Goal: Task Accomplishment & Management: Complete application form

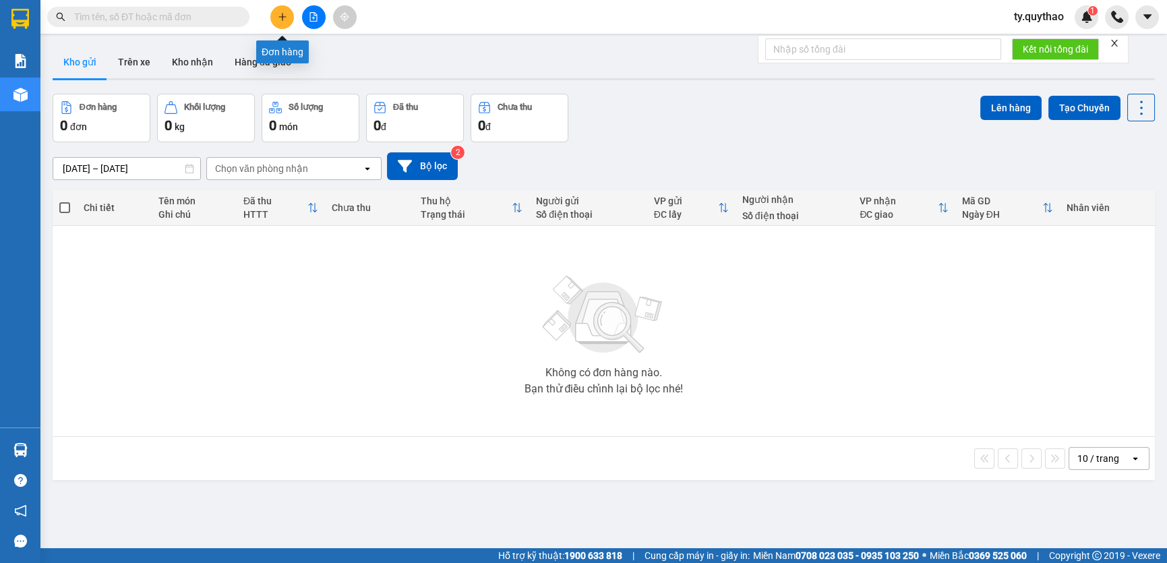
click at [290, 20] on button at bounding box center [282, 17] width 24 height 24
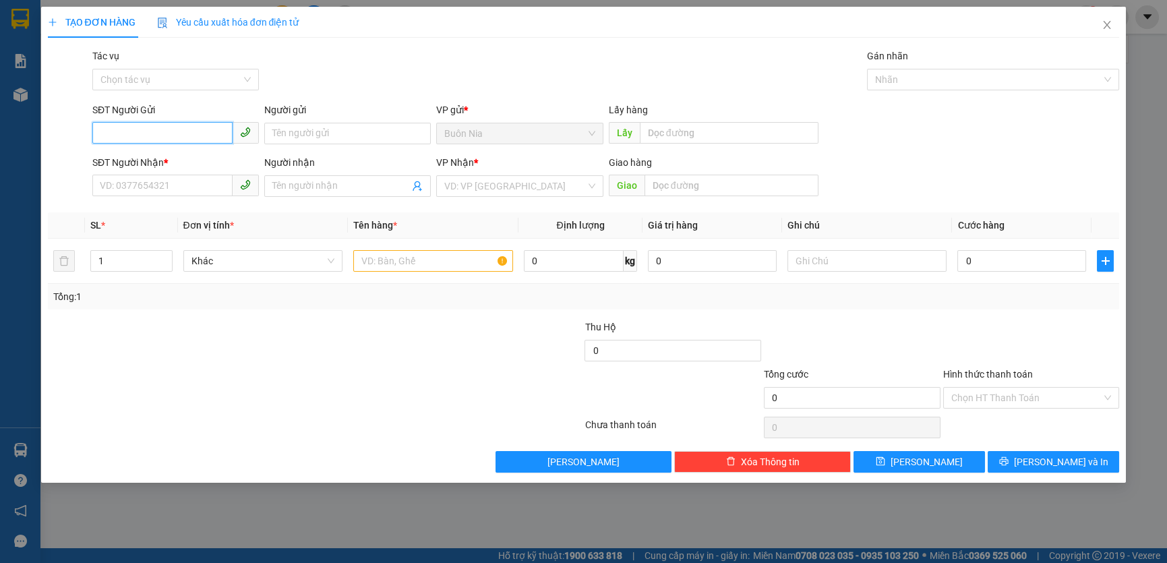
click at [176, 138] on input "SĐT Người Gửi" at bounding box center [162, 133] width 140 height 22
click at [183, 161] on div "0973832736 - CÔ PHƯỢNG" at bounding box center [175, 160] width 150 height 15
type input "0973832736"
type input "CÔ PHƯỢNG"
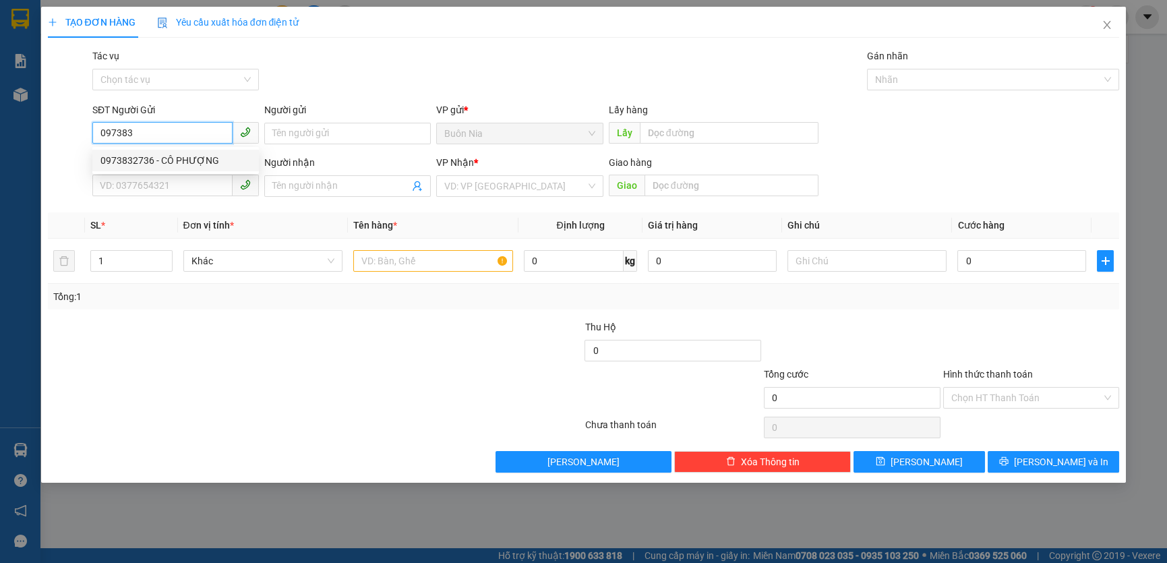
type input "0384314542"
type input "CHỊ HẰNG"
type input "TÂN PHƯỚC KHÁNH"
type input "0973832736"
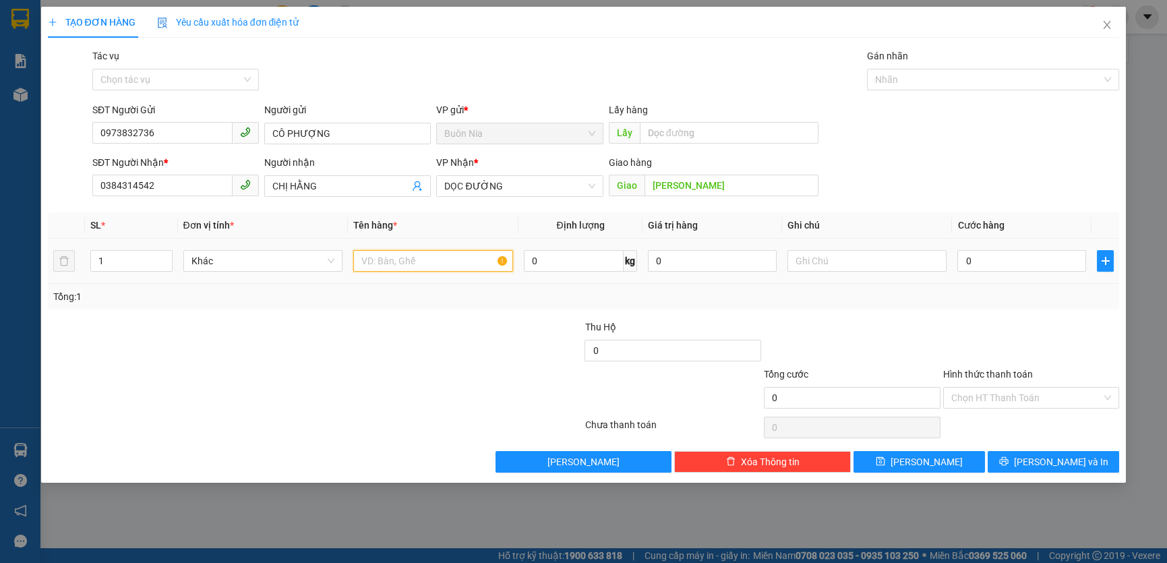
click at [445, 252] on input "text" at bounding box center [433, 261] width 160 height 22
type input "1 THÙNG SẦU , GỌI TRƯỚC 15P RA LẤY"
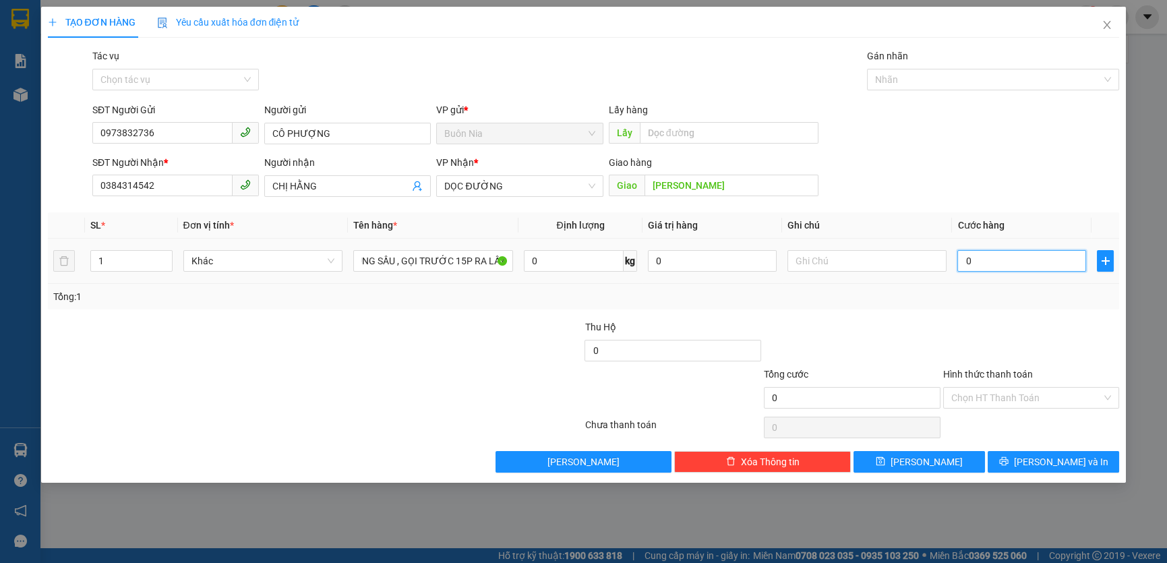
click at [964, 262] on input "0" at bounding box center [1022, 261] width 129 height 22
type input "1"
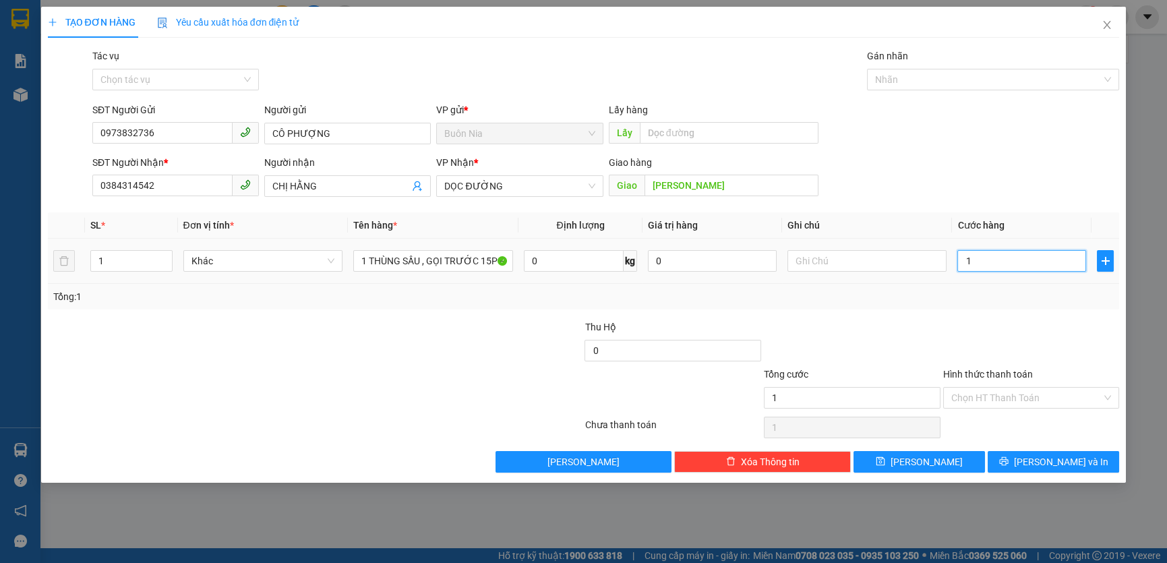
type input "10"
type input "100"
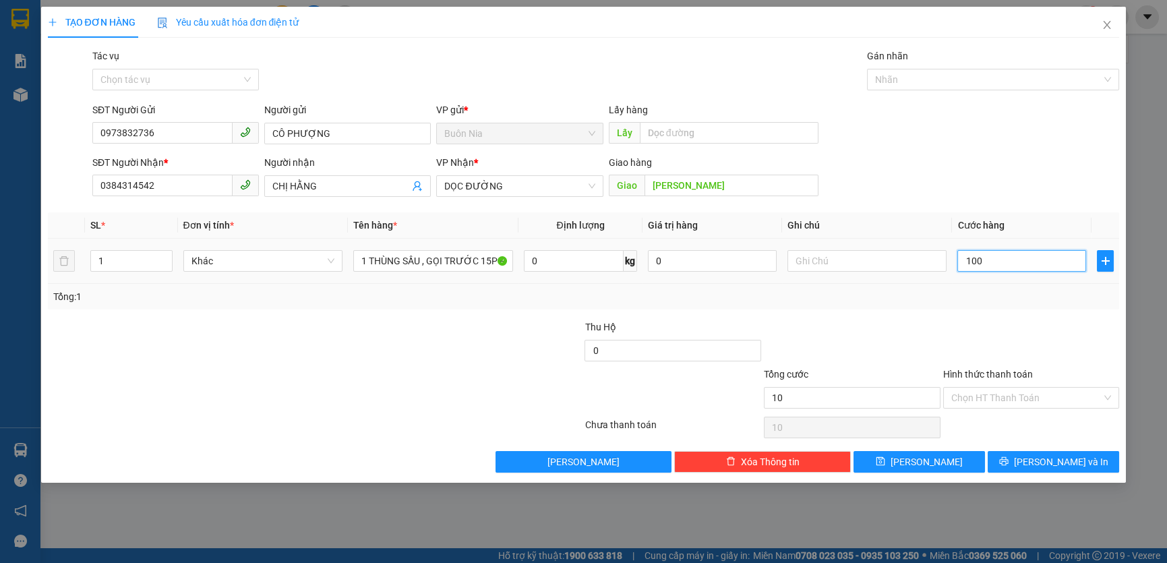
type input "100"
type input "1.000"
type input "10.000"
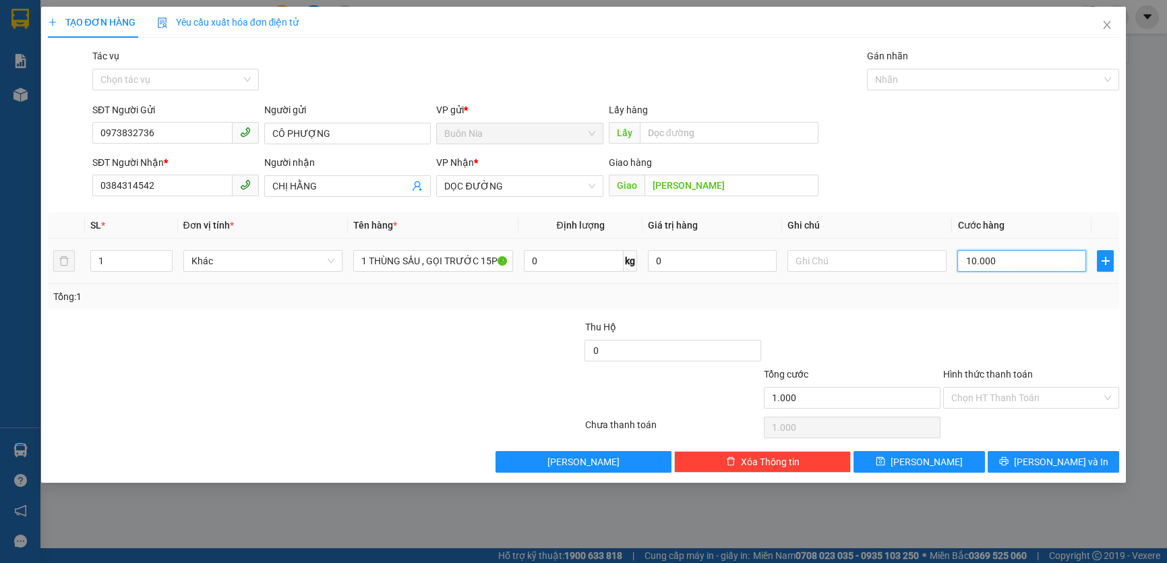
type input "10.000"
type input "100.000"
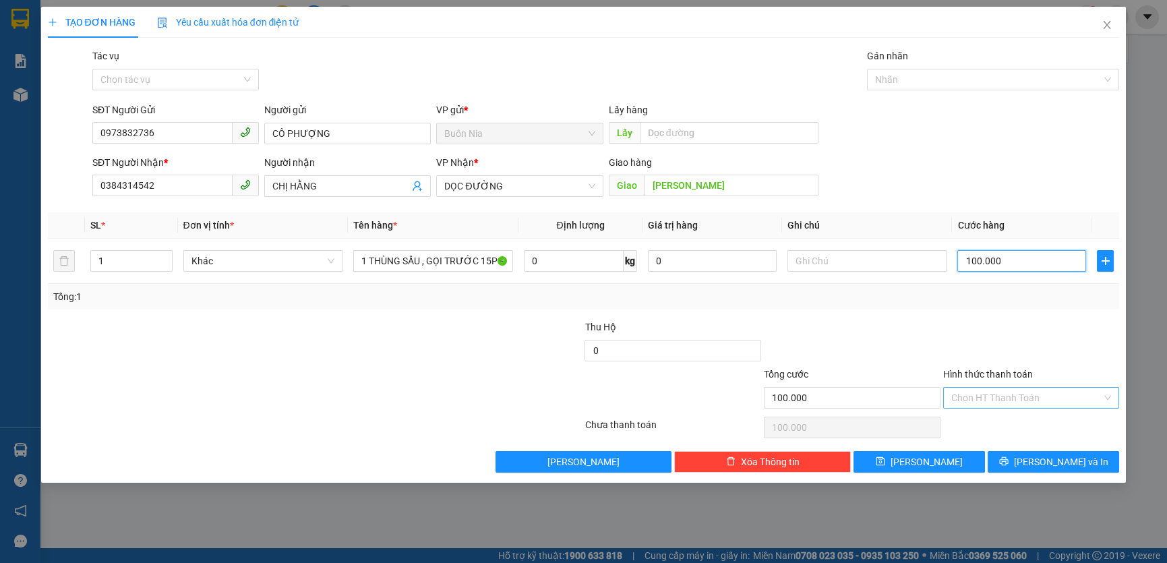
type input "100.000"
click at [1023, 398] on input "Hình thức thanh toán" at bounding box center [1027, 398] width 151 height 20
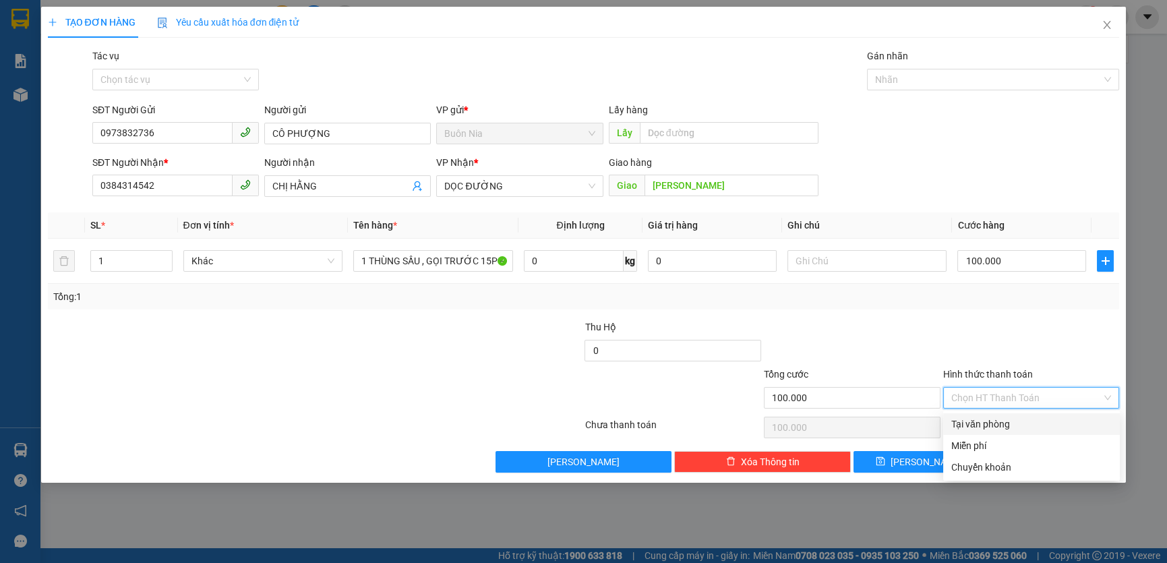
click at [1025, 420] on div "Tại văn phòng" at bounding box center [1032, 424] width 161 height 15
type input "0"
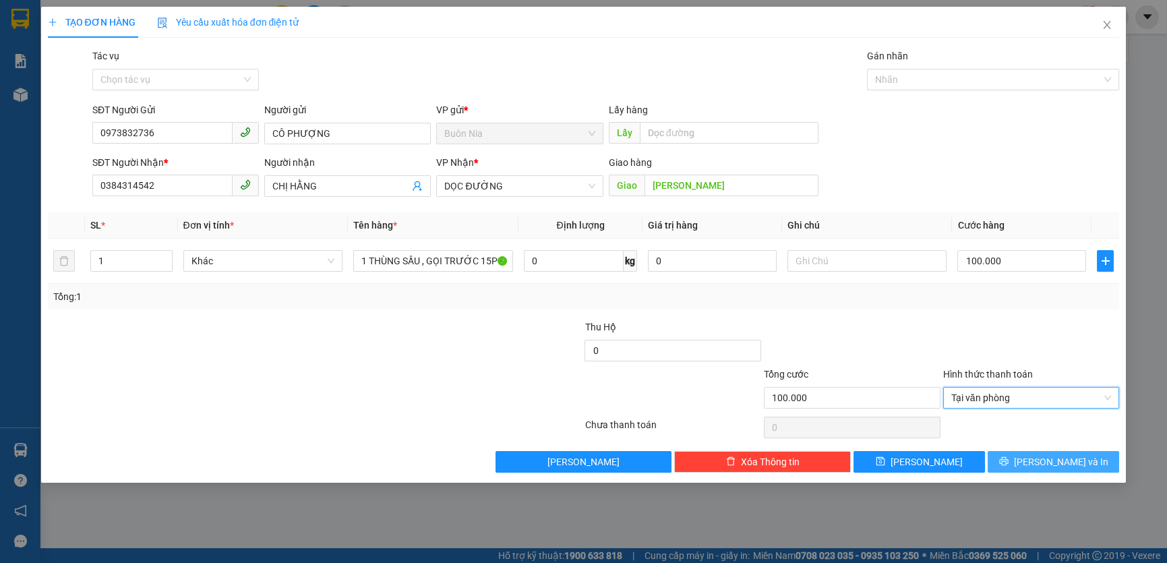
click at [1059, 464] on span "Lưu và In" at bounding box center [1061, 462] width 94 height 15
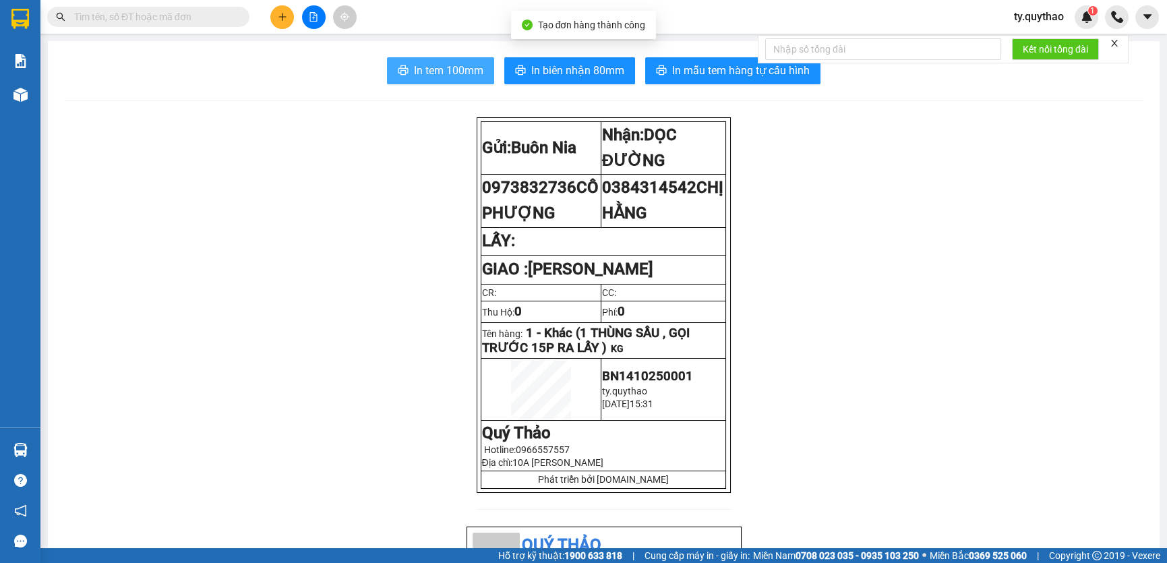
click at [435, 68] on span "In tem 100mm" at bounding box center [448, 70] width 69 height 17
